Goal: Task Accomplishment & Management: Manage account settings

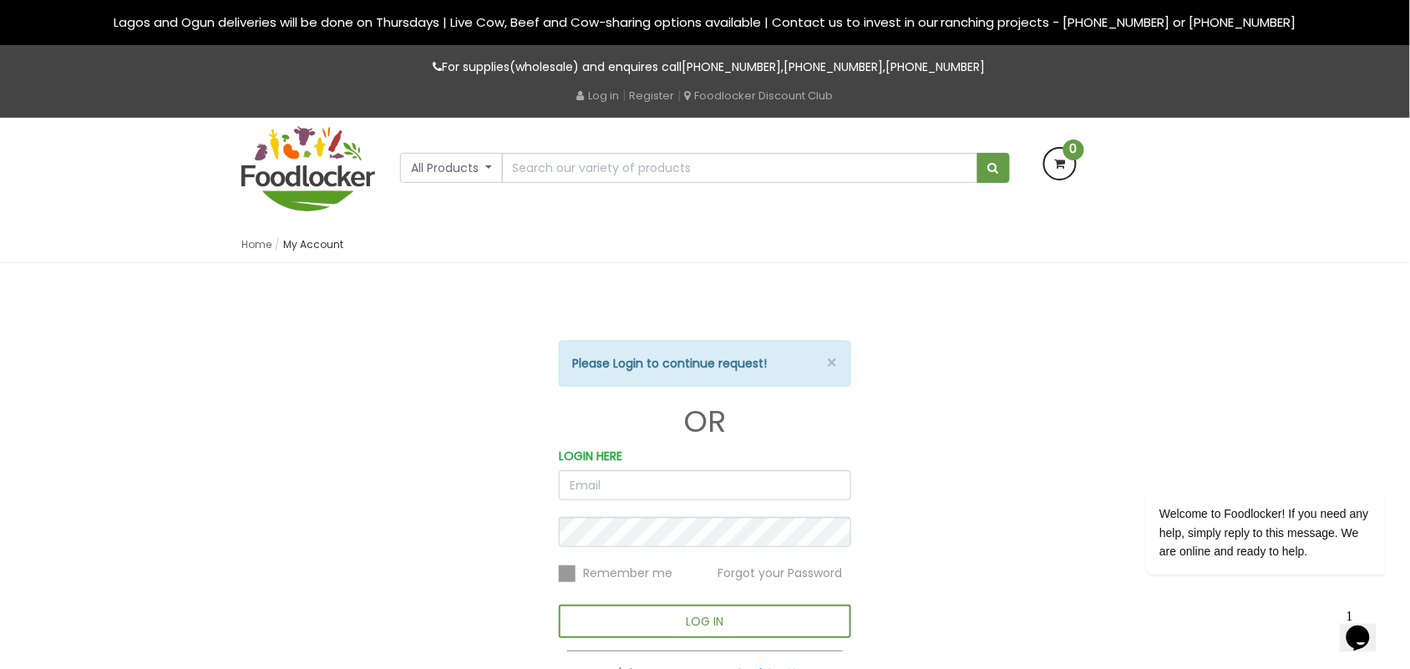
click at [582, 482] on input "email" at bounding box center [705, 485] width 292 height 30
type input "a"
click at [592, 479] on input "[PERSON_NAME]" at bounding box center [705, 485] width 292 height 30
click at [592, 480] on input "[PERSON_NAME]" at bounding box center [705, 485] width 292 height 30
click at [592, 489] on input "rhorda" at bounding box center [705, 485] width 292 height 30
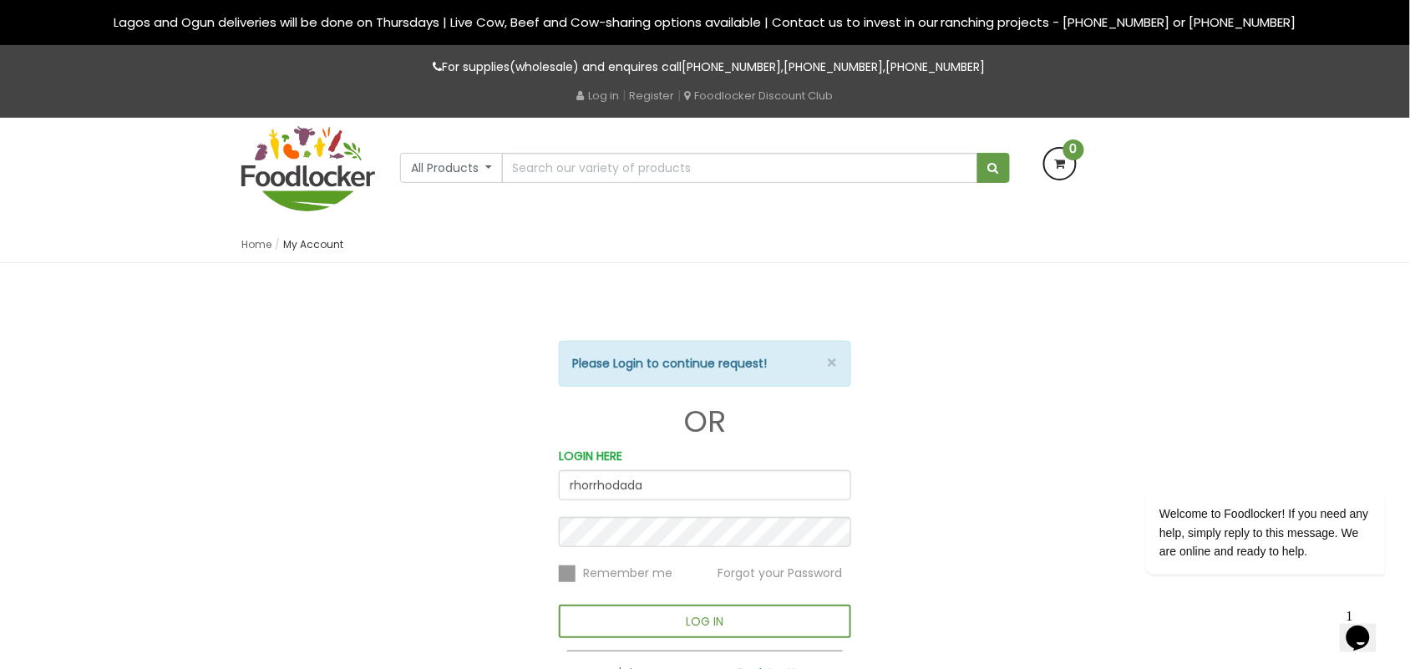
click at [657, 489] on input "rhorrhodada" at bounding box center [705, 485] width 292 height 30
type input "r"
type input "[PERSON_NAME][EMAIL_ADDRESS][DOMAIN_NAME]"
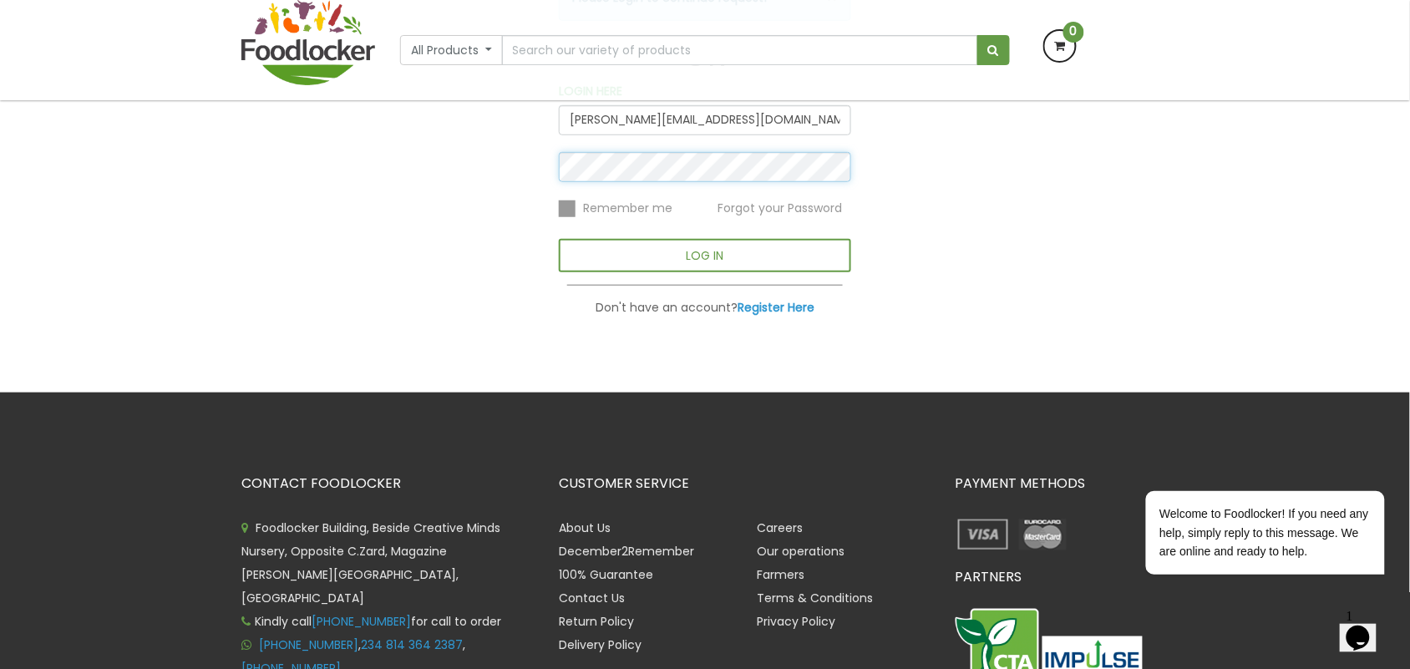
scroll to position [313, 0]
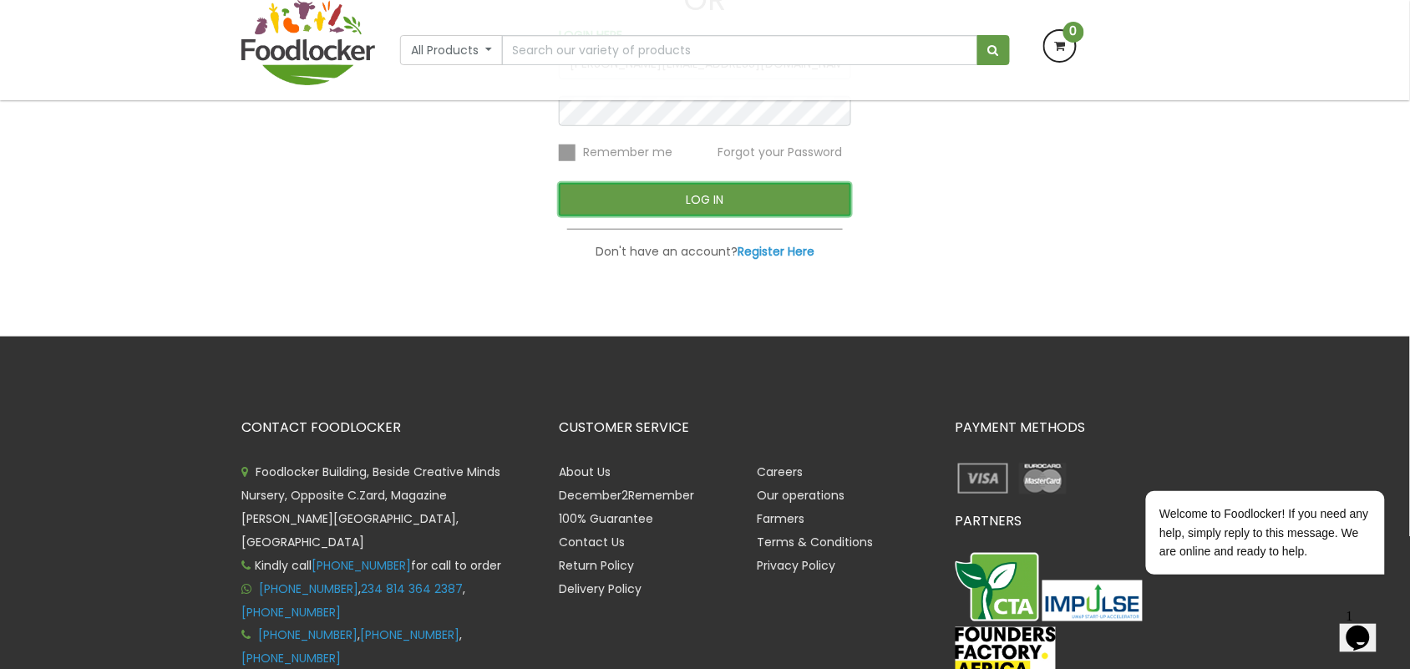
click at [757, 201] on button "LOG IN" at bounding box center [705, 199] width 292 height 33
